Goal: Information Seeking & Learning: Check status

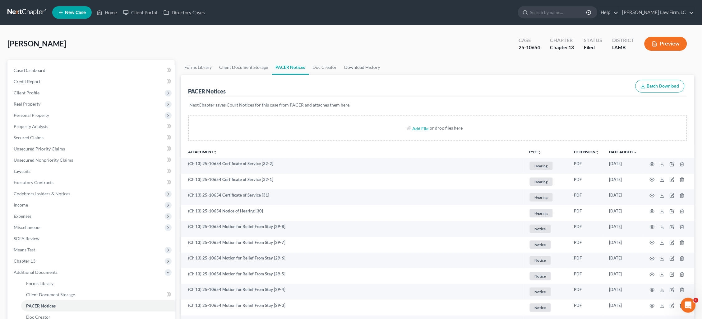
drag, startPoint x: 26, startPoint y: 42, endPoint x: 158, endPoint y: 34, distance: 132.8
click at [26, 42] on span "[PERSON_NAME]" at bounding box center [36, 43] width 59 height 9
click at [18, 13] on link at bounding box center [27, 12] width 40 height 11
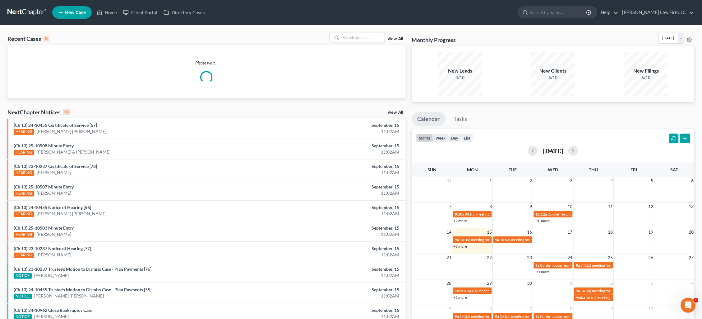
click at [368, 39] on input "search" at bounding box center [364, 37] width 44 height 9
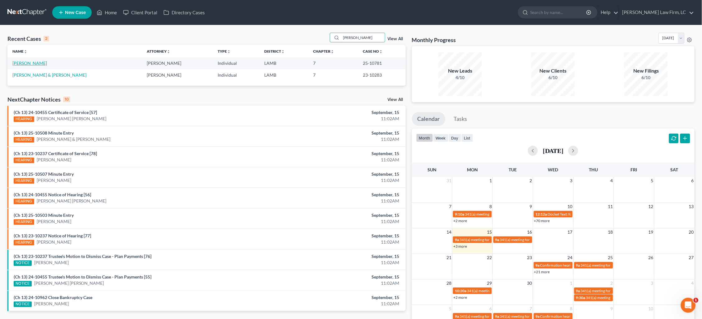
type input "gonzales"
click at [35, 63] on link "Gonzales, Christopher" at bounding box center [29, 62] width 35 height 5
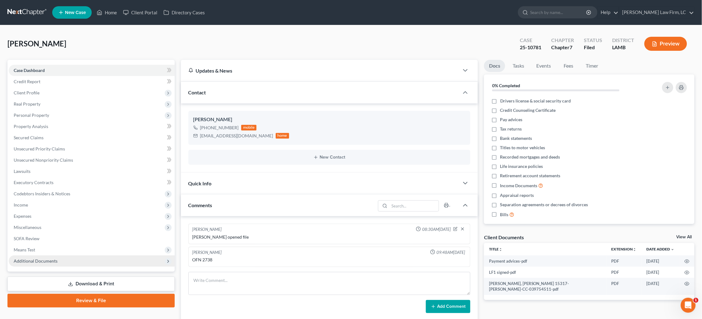
click at [57, 255] on span "Additional Documents" at bounding box center [92, 260] width 166 height 11
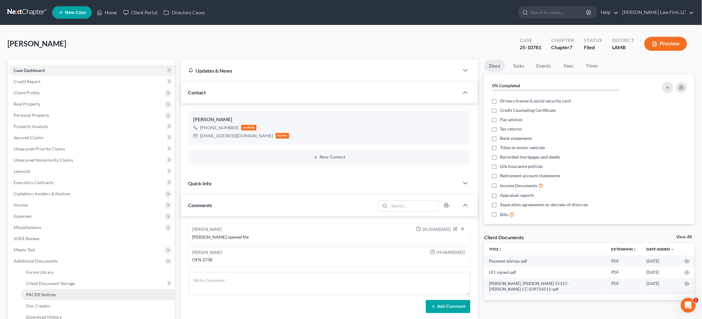
click at [51, 292] on span "PACER Notices" at bounding box center [41, 294] width 30 height 5
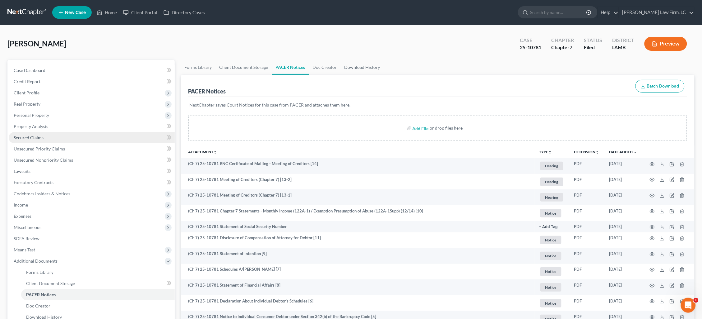
click at [32, 135] on span "Secured Claims" at bounding box center [29, 137] width 30 height 5
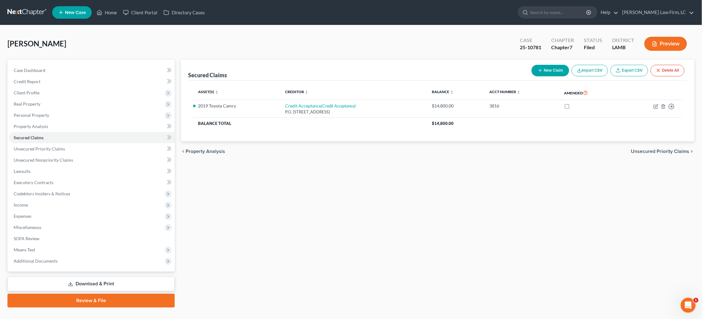
click at [14, 10] on link at bounding box center [27, 12] width 40 height 11
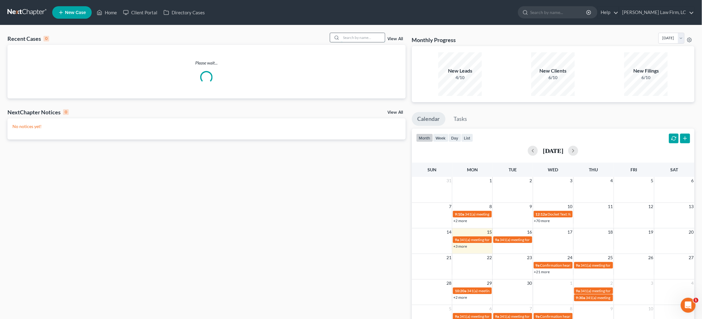
click at [371, 38] on input "search" at bounding box center [364, 37] width 44 height 9
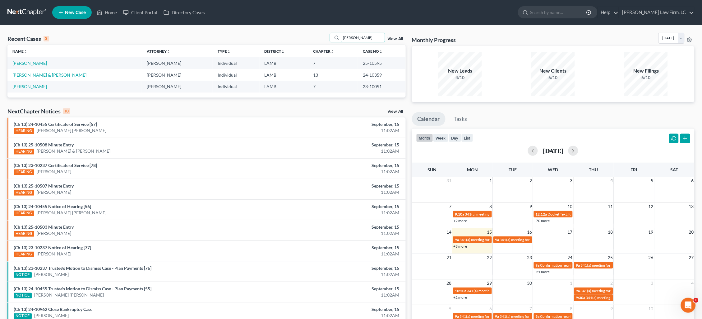
type input "Megan"
drag, startPoint x: 343, startPoint y: 50, endPoint x: 27, endPoint y: 63, distance: 316.4
click at [27, 63] on link "[PERSON_NAME]" at bounding box center [29, 62] width 35 height 5
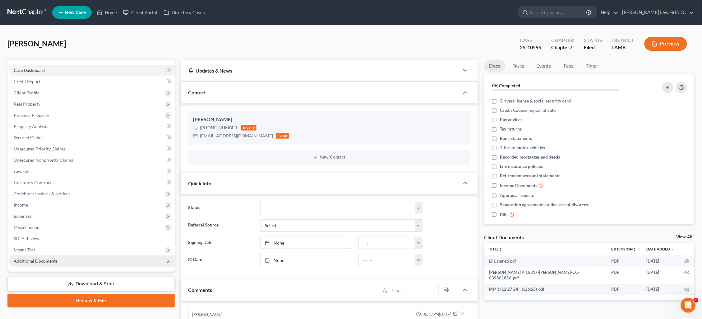
click at [38, 258] on span "Additional Documents" at bounding box center [36, 260] width 44 height 5
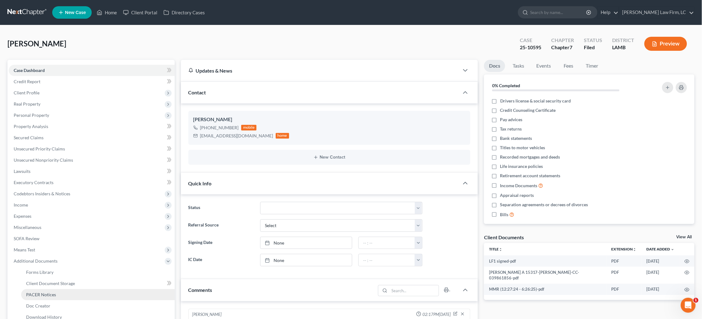
click at [39, 291] on link "PACER Notices" at bounding box center [98, 294] width 154 height 11
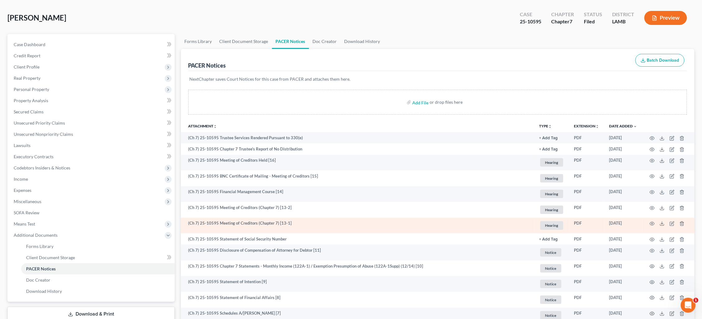
scroll to position [27, 0]
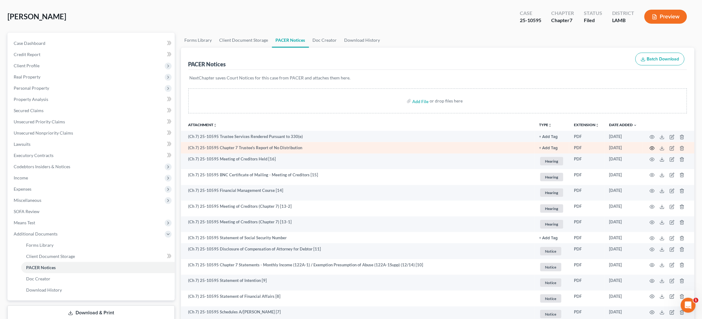
click at [654, 146] on icon "button" at bounding box center [652, 148] width 5 height 5
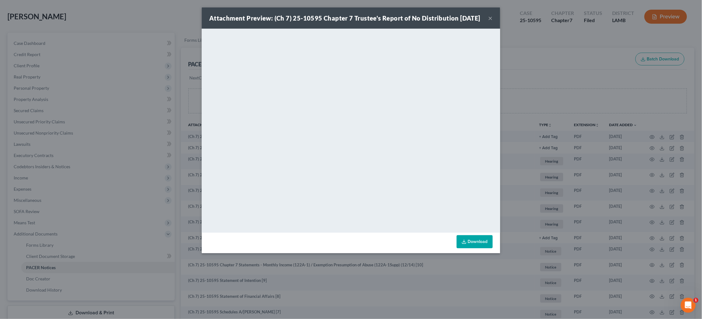
click at [641, 145] on div "Attachment Preview: (Ch 7) 25-10595 Chapter 7 Trustee's Report of No Distributi…" at bounding box center [351, 159] width 702 height 319
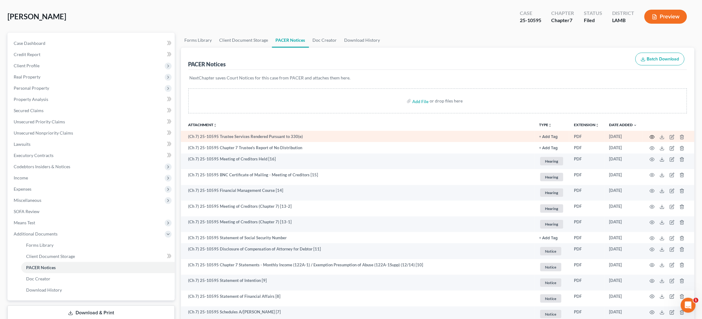
click at [653, 137] on icon "button" at bounding box center [652, 136] width 5 height 5
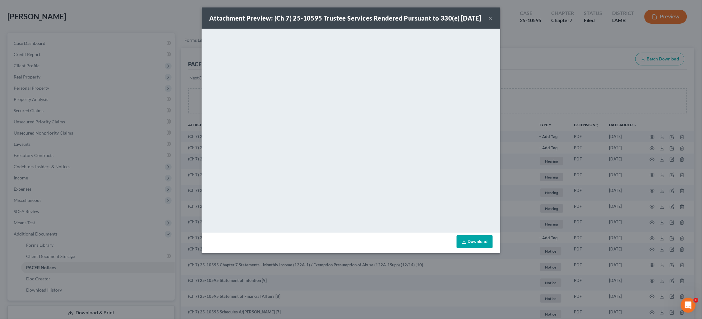
click at [555, 121] on div "Attachment Preview: (Ch 7) 25-10595 Trustee Services Rendered Pursuant to 330(e…" at bounding box center [351, 159] width 702 height 319
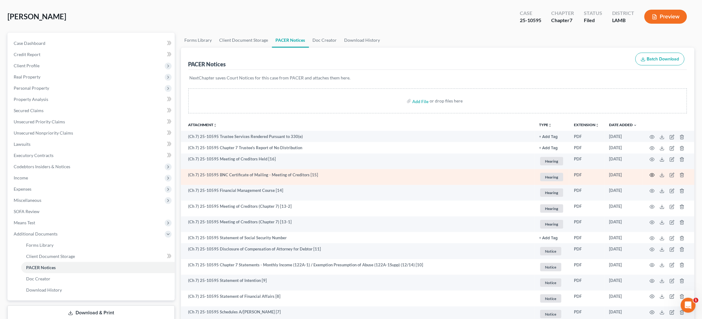
click at [653, 175] on icon "button" at bounding box center [652, 174] width 5 height 5
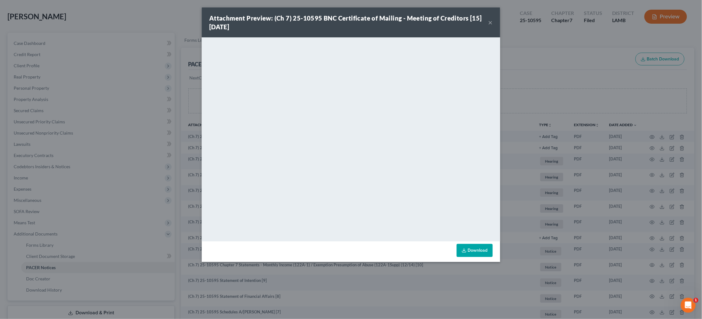
click at [559, 138] on div "Attachment Preview: (Ch 7) 25-10595 BNC Certificate of Mailing - Meeting of Cre…" at bounding box center [351, 159] width 702 height 319
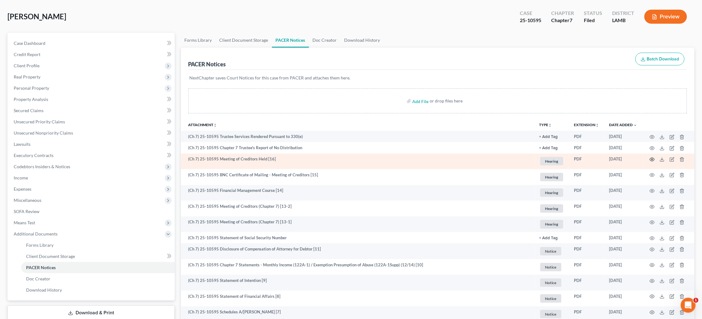
click at [653, 159] on circle "button" at bounding box center [652, 159] width 1 height 1
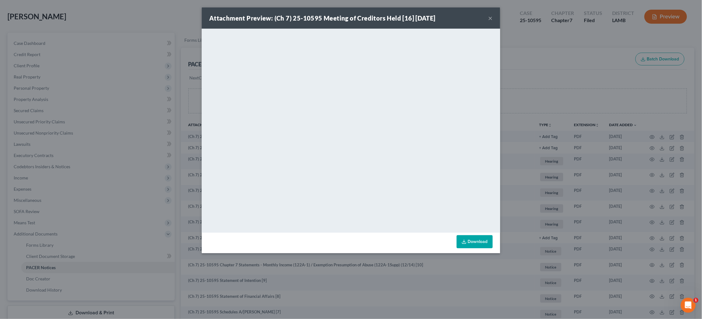
click at [543, 137] on div "Attachment Preview: (Ch 7) 25-10595 Meeting of Creditors Held [16] 08/19/2025 ×…" at bounding box center [351, 159] width 702 height 319
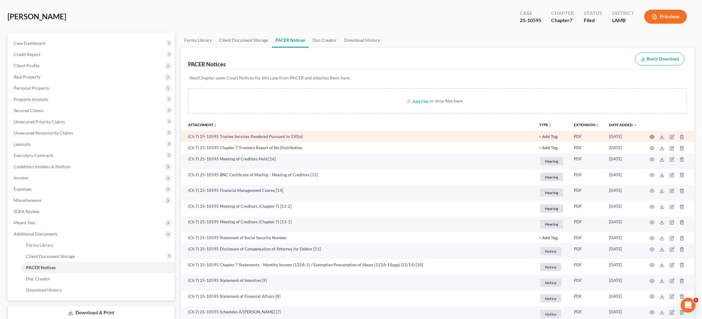
click at [654, 138] on icon "button" at bounding box center [652, 136] width 5 height 5
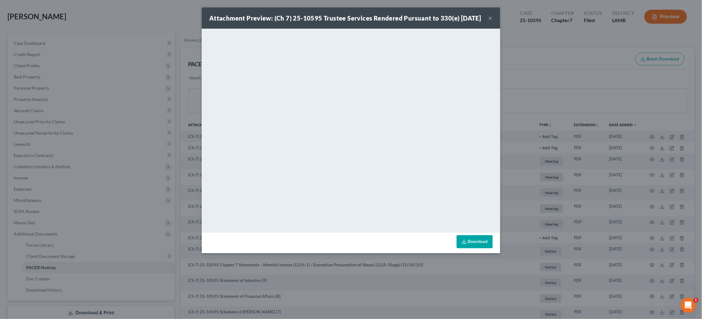
click at [527, 56] on div "Attachment Preview: (Ch 7) 25-10595 Trustee Services Rendered Pursuant to 330(e…" at bounding box center [351, 159] width 702 height 319
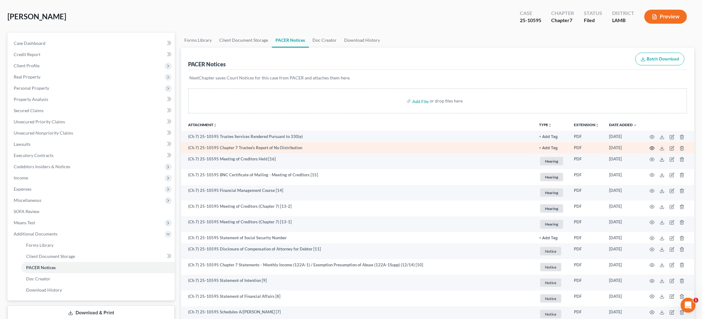
click at [652, 148] on icon "button" at bounding box center [652, 148] width 5 height 5
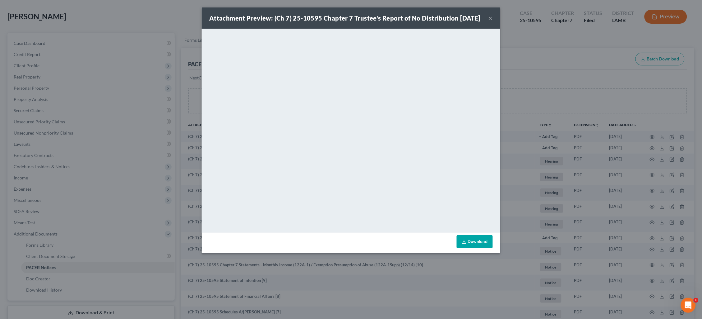
click at [520, 86] on div "Attachment Preview: (Ch 7) 25-10595 Chapter 7 Trustee's Report of No Distributi…" at bounding box center [351, 159] width 702 height 319
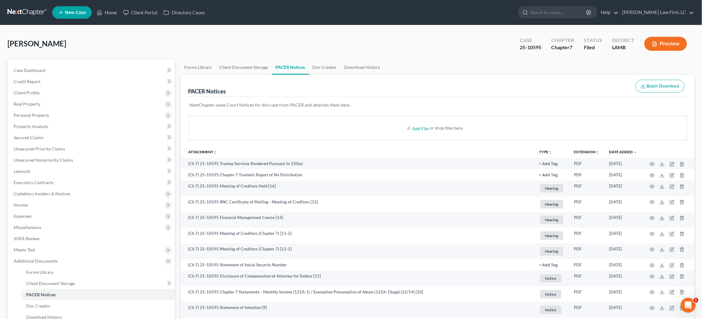
scroll to position [0, 0]
click at [20, 12] on link at bounding box center [27, 12] width 40 height 11
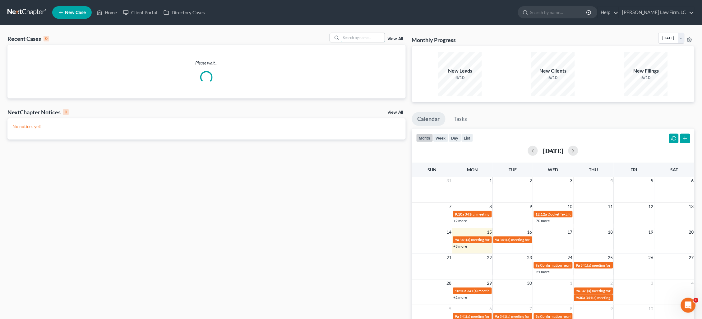
click at [378, 39] on input "search" at bounding box center [364, 37] width 44 height 9
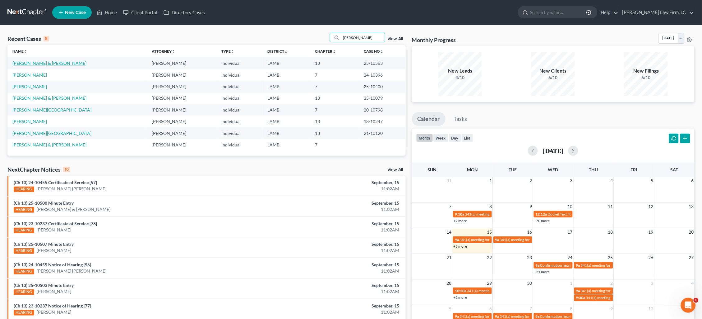
type input "[PERSON_NAME]"
click at [34, 63] on link "[PERSON_NAME] & [PERSON_NAME]" at bounding box center [49, 62] width 74 height 5
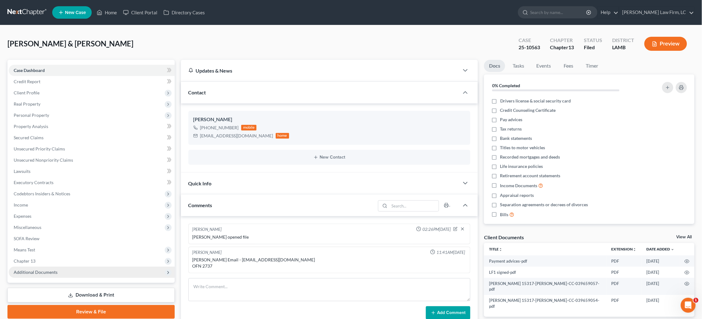
click at [48, 269] on span "Additional Documents" at bounding box center [36, 271] width 44 height 5
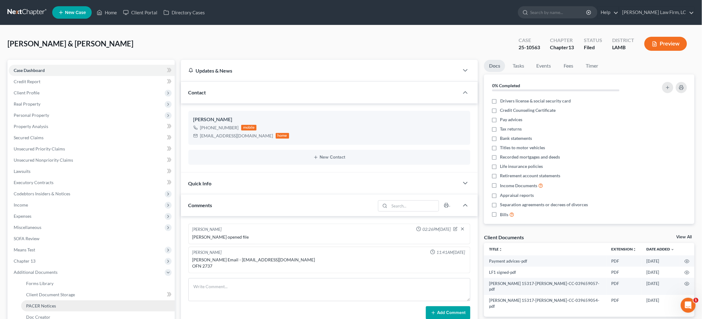
click at [49, 303] on span "PACER Notices" at bounding box center [41, 305] width 30 height 5
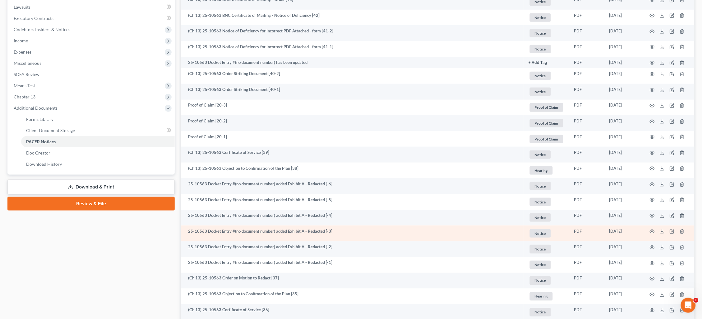
scroll to position [164, 0]
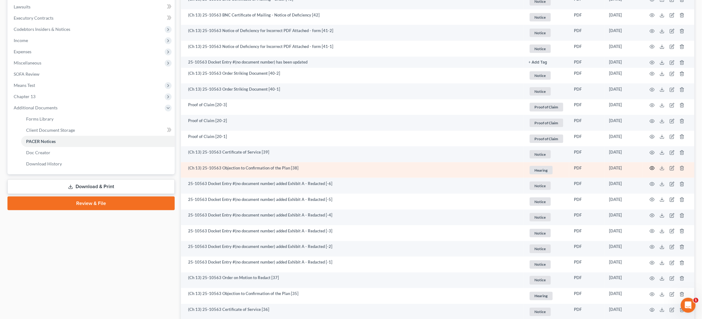
click at [653, 167] on circle "button" at bounding box center [652, 167] width 1 height 1
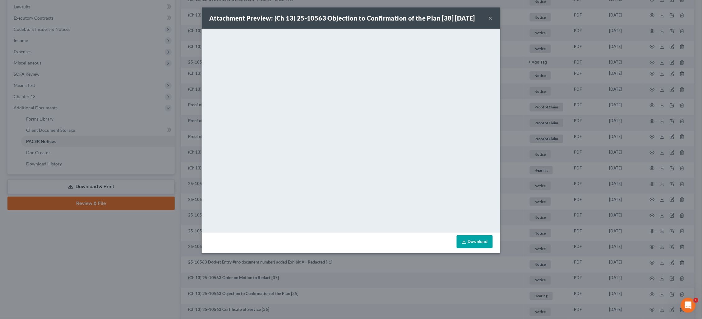
click at [594, 113] on div "Attachment Preview: (Ch 13) 25-10563 Objection to Confirmation of the Plan [38]…" at bounding box center [351, 159] width 702 height 319
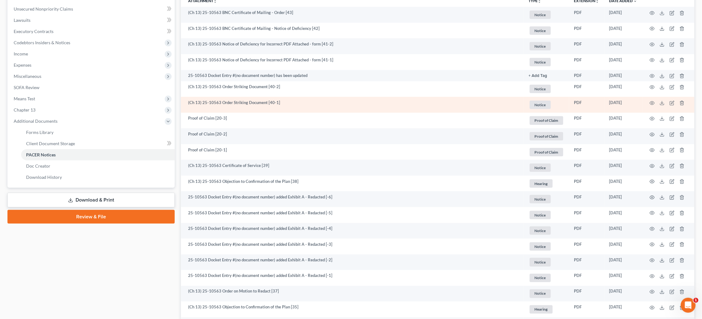
scroll to position [146, 0]
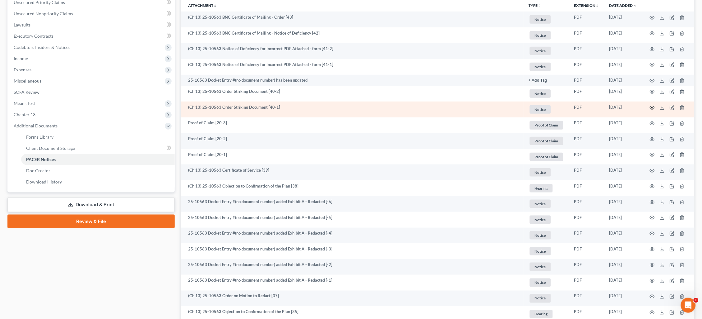
click at [654, 105] on icon "button" at bounding box center [652, 107] width 5 height 5
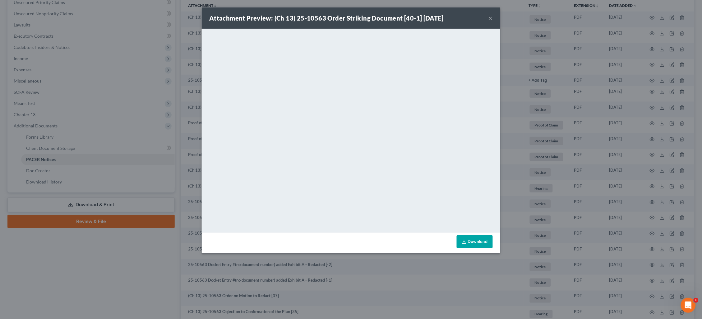
click at [557, 106] on div "Attachment Preview: (Ch 13) 25-10563 Order Striking Document [40-1] 09/12/2025 …" at bounding box center [351, 159] width 702 height 319
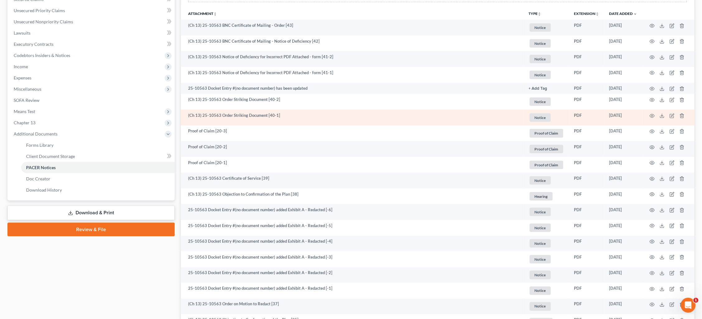
scroll to position [132, 0]
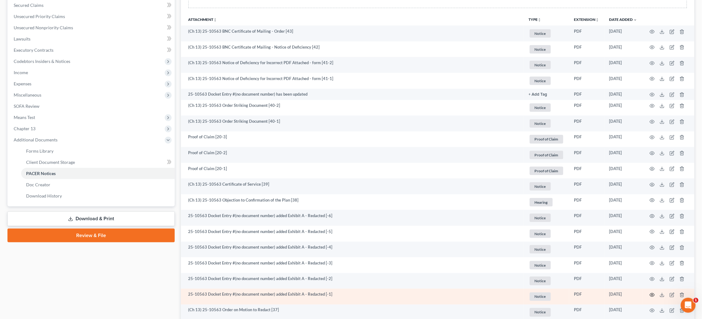
click at [652, 292] on icon "button" at bounding box center [652, 294] width 5 height 5
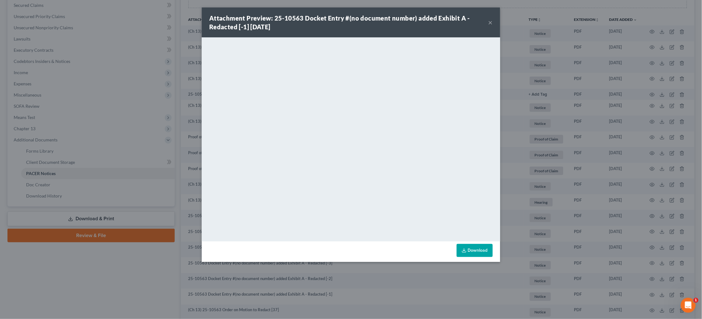
click at [623, 141] on div "Attachment Preview: 25-10563 Docket Entry #(no document number) added Exhibit A…" at bounding box center [351, 159] width 702 height 319
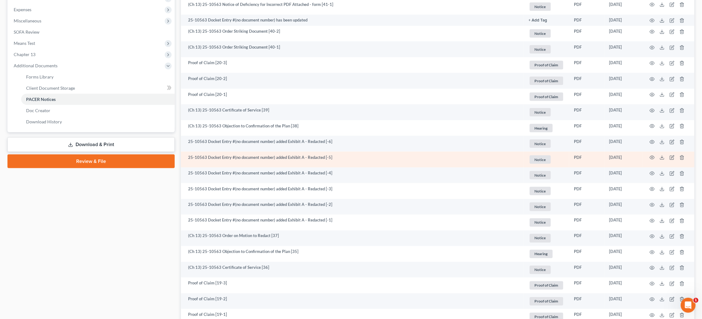
scroll to position [207, 0]
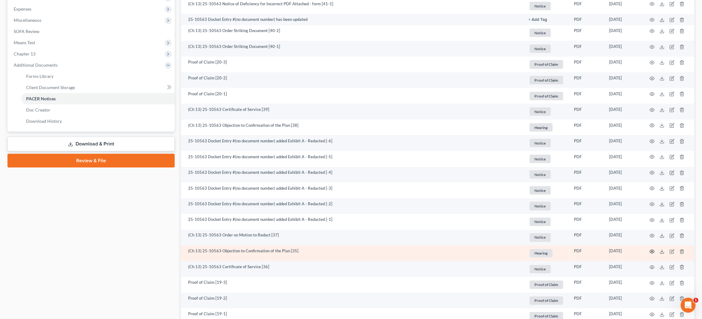
click at [651, 250] on icon "button" at bounding box center [653, 251] width 5 height 3
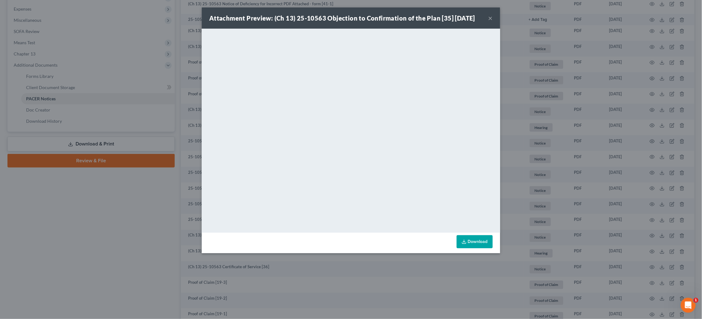
click at [551, 92] on div "Attachment Preview: (Ch 13) 25-10563 Objection to Confirmation of the Plan [35]…" at bounding box center [351, 159] width 702 height 319
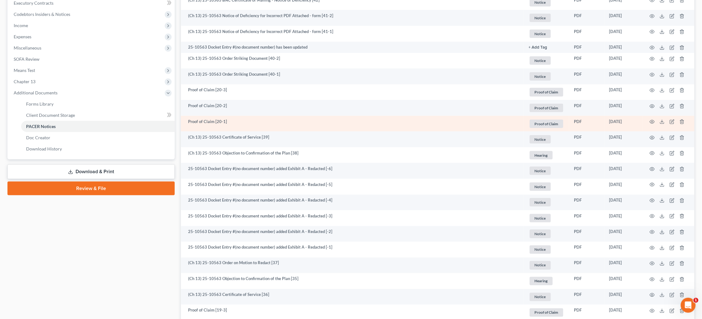
scroll to position [179, 0]
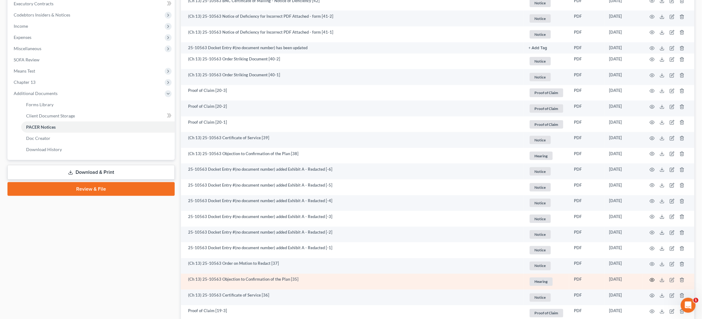
click at [653, 277] on icon "button" at bounding box center [652, 279] width 5 height 5
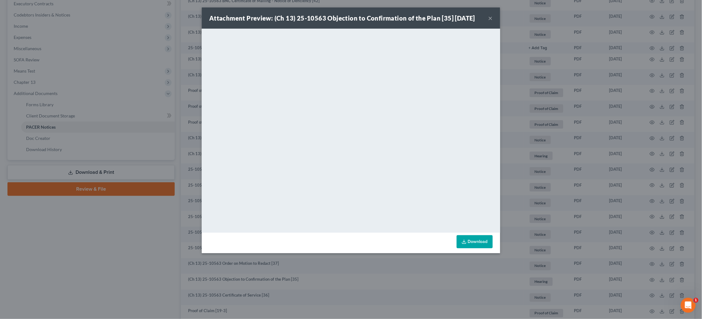
click at [625, 236] on div "Attachment Preview: (Ch 13) 25-10563 Objection to Confirmation of the Plan [35]…" at bounding box center [351, 159] width 702 height 319
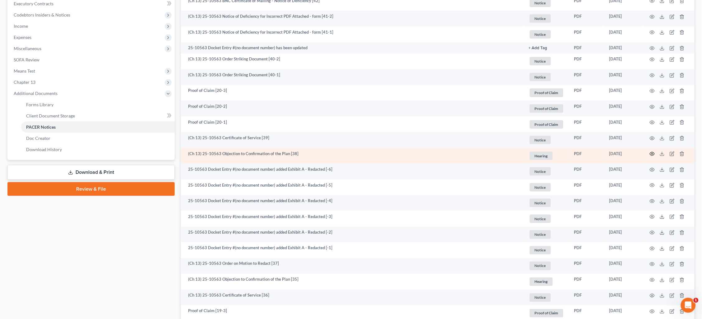
click at [654, 151] on icon "button" at bounding box center [652, 153] width 5 height 5
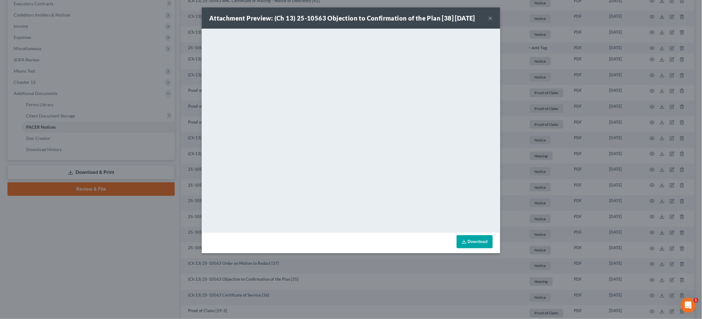
click at [569, 139] on div "Attachment Preview: (Ch 13) 25-10563 Objection to Confirmation of the Plan [38]…" at bounding box center [351, 159] width 702 height 319
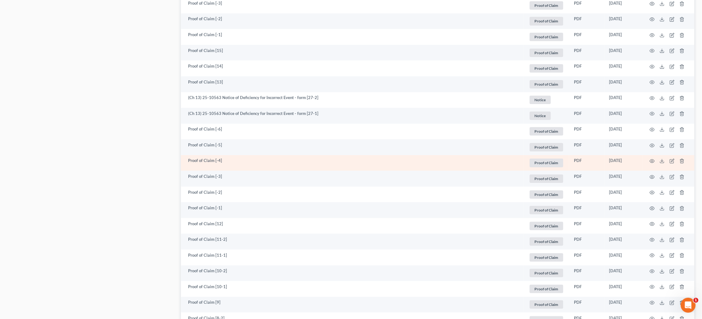
scroll to position [774, 0]
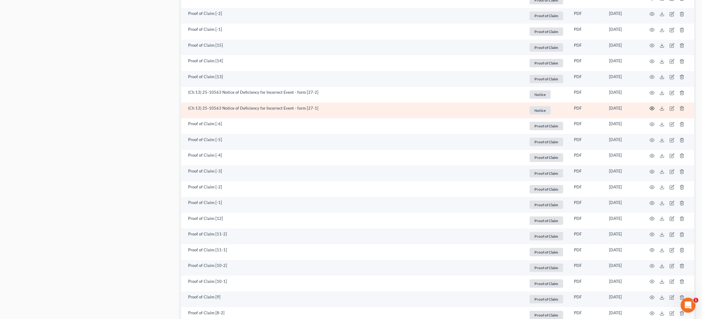
click at [652, 106] on icon "button" at bounding box center [652, 108] width 5 height 5
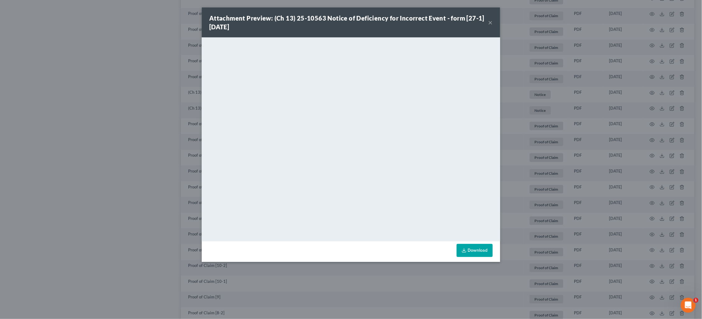
drag, startPoint x: 614, startPoint y: 101, endPoint x: 625, endPoint y: 111, distance: 15.2
click at [614, 101] on div "Attachment Preview: (Ch 13) 25-10563 Notice of Deficiency for Incorrect Event -…" at bounding box center [351, 159] width 702 height 319
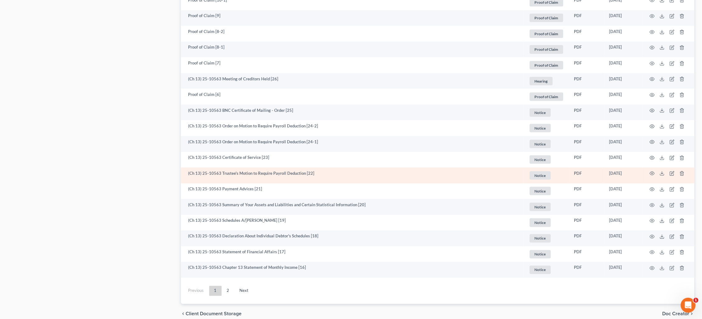
scroll to position [1058, 0]
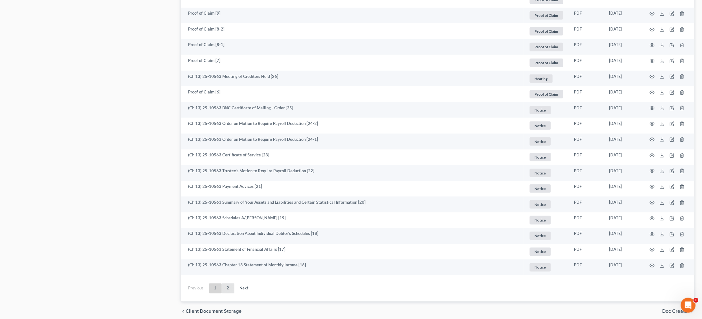
click at [233, 283] on link "2" at bounding box center [228, 288] width 12 height 10
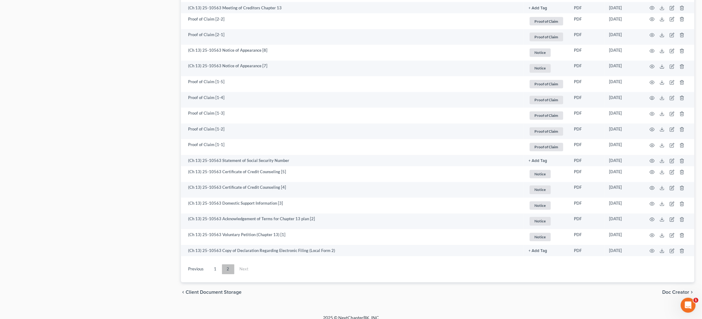
click at [229, 264] on link "2" at bounding box center [228, 269] width 12 height 10
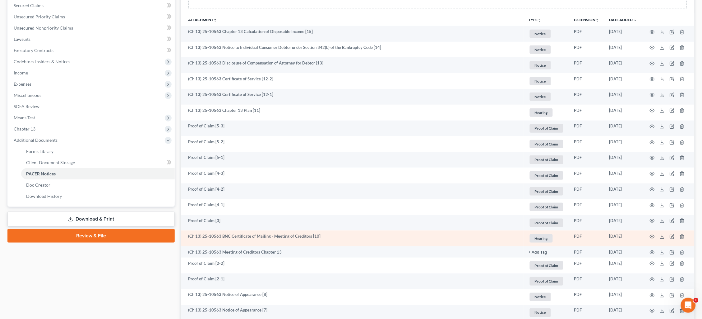
scroll to position [132, 0]
click at [652, 234] on icon "button" at bounding box center [652, 236] width 5 height 5
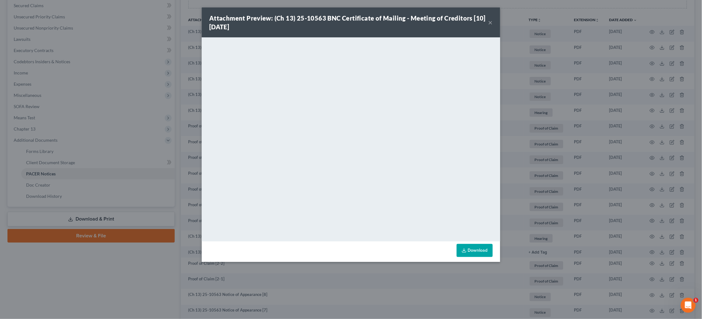
click at [169, 88] on div "Attachment Preview: (Ch 13) 25-10563 BNC Certificate of Mailing - Meeting of Cr…" at bounding box center [351, 159] width 702 height 319
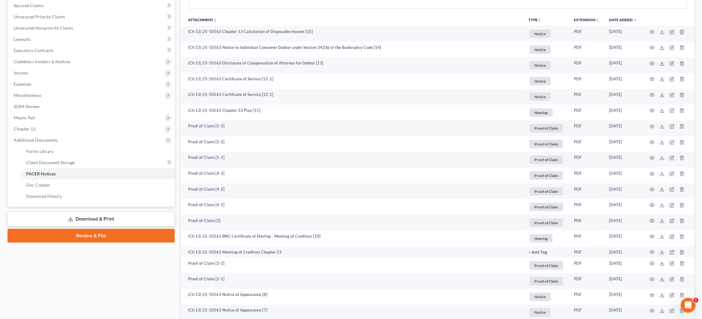
click at [72, 24] on link "Unsecured Nonpriority Claims" at bounding box center [92, 27] width 166 height 11
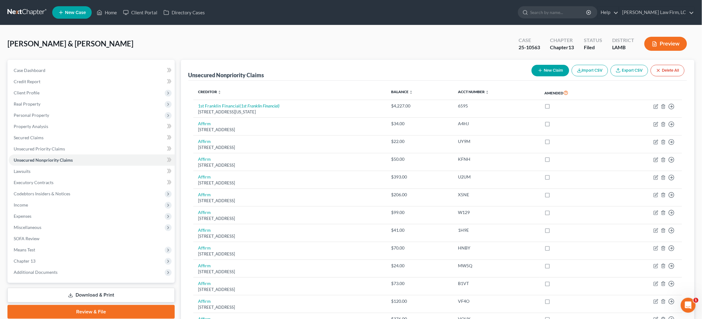
click at [399, 88] on th "Balance expand_more expand_less unfold_more" at bounding box center [419, 93] width 67 height 14
click at [400, 90] on link "Balance expand_more expand_less unfold_more" at bounding box center [402, 91] width 22 height 5
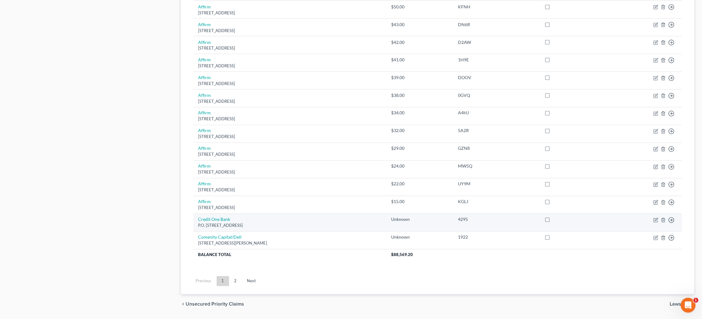
scroll to position [382, 0]
click at [235, 276] on link "2" at bounding box center [236, 281] width 12 height 10
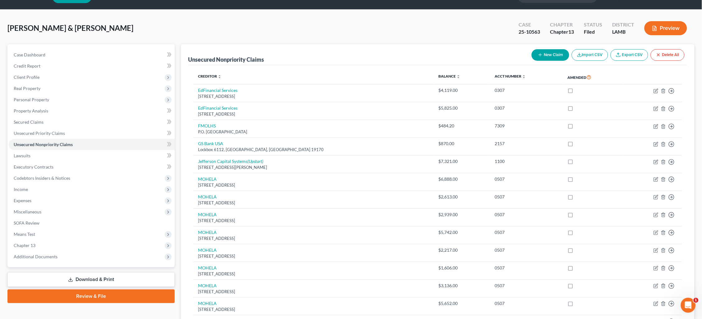
scroll to position [15, 0]
click at [102, 196] on span "Expenses" at bounding box center [92, 200] width 166 height 11
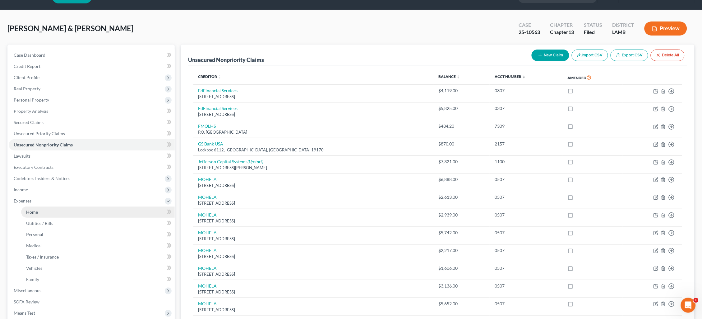
click at [101, 206] on link "Home" at bounding box center [98, 211] width 154 height 11
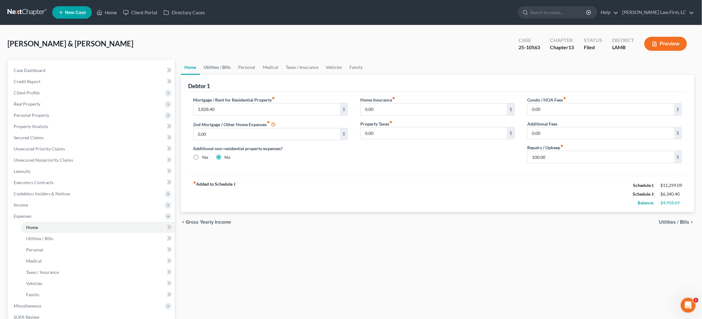
click at [213, 65] on link "Utilities / Bills" at bounding box center [217, 67] width 35 height 15
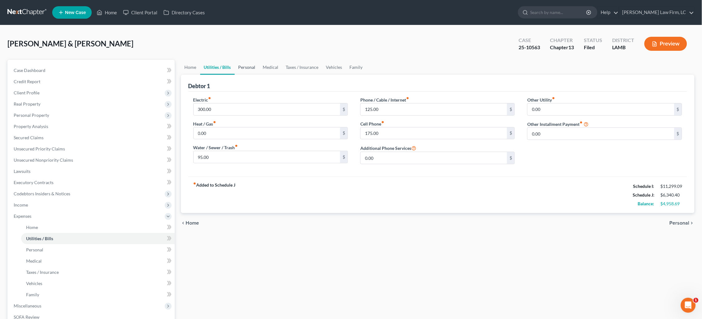
click at [245, 68] on link "Personal" at bounding box center [247, 67] width 25 height 15
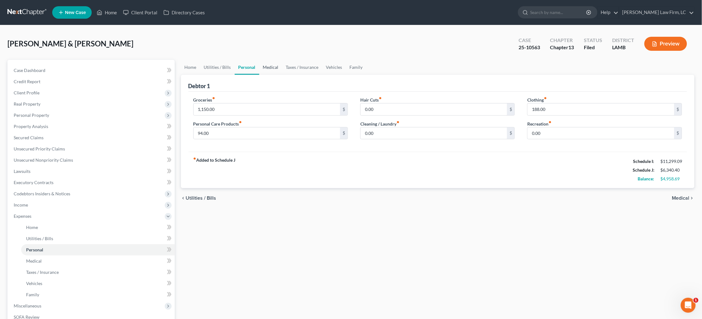
click at [270, 67] on link "Medical" at bounding box center [270, 67] width 23 height 15
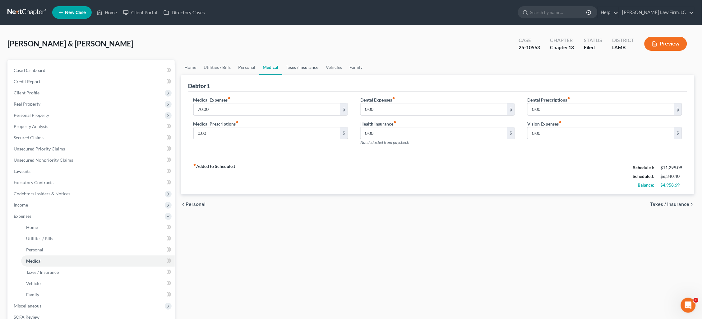
click at [304, 72] on link "Taxes / Insurance" at bounding box center [302, 67] width 40 height 15
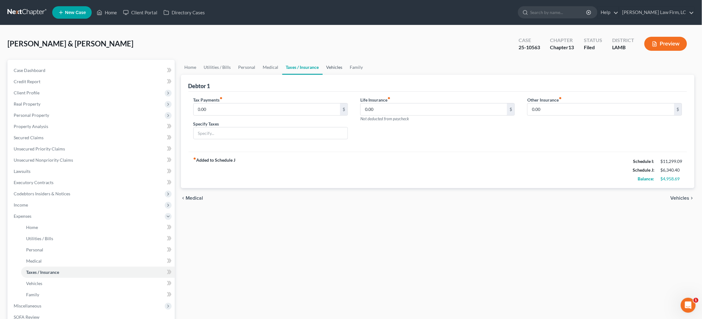
click at [338, 64] on link "Vehicles" at bounding box center [335, 67] width 24 height 15
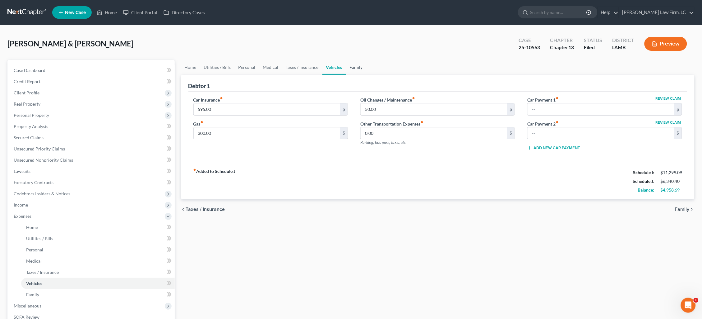
click at [355, 67] on link "Family" at bounding box center [356, 67] width 21 height 15
